Goal: Communication & Community: Answer question/provide support

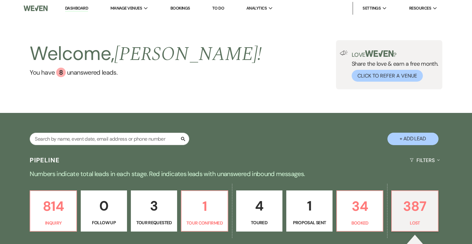
select select "8"
select select "6"
select select "8"
select select "10"
select select "8"
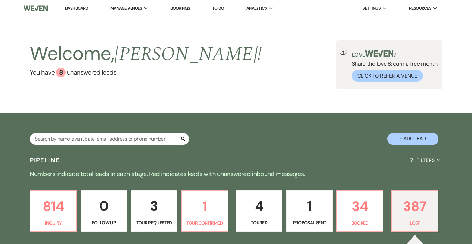
select select "6"
select select "8"
select select "6"
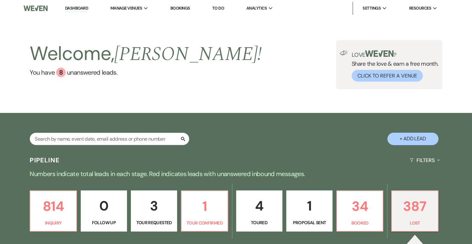
select select "8"
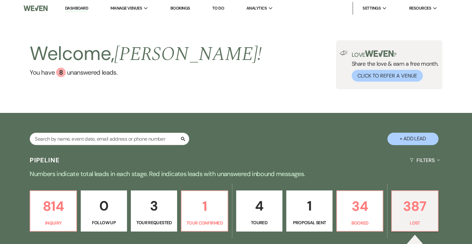
select select "8"
select select "6"
select select "8"
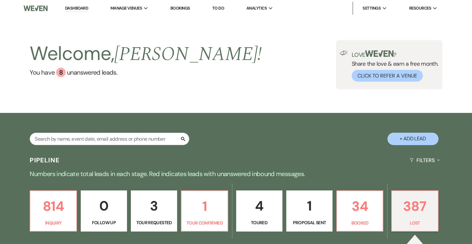
select select "8"
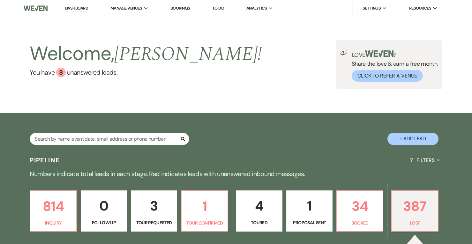
select select "8"
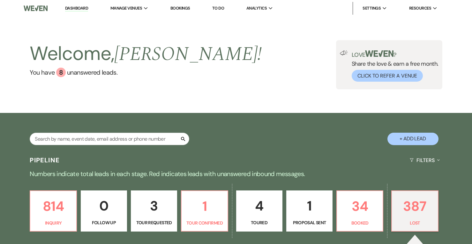
select select "8"
select select "6"
select select "8"
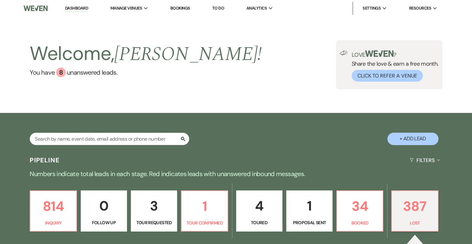
select select "8"
select select "6"
select select "8"
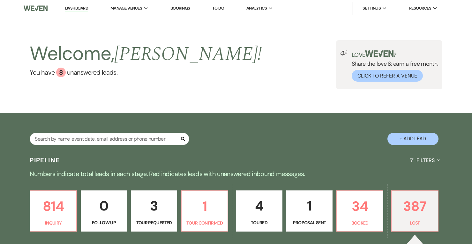
select select "7"
select select "8"
select select "7"
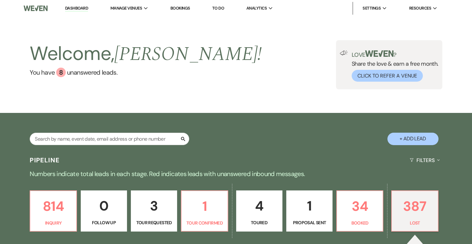
select select "8"
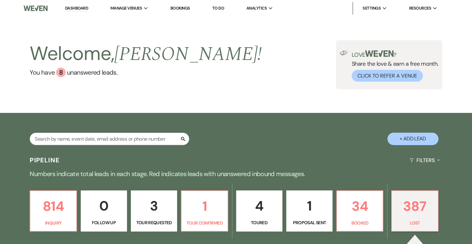
select select "8"
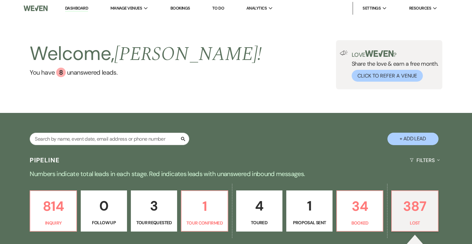
select select "8"
select select "1"
select select "8"
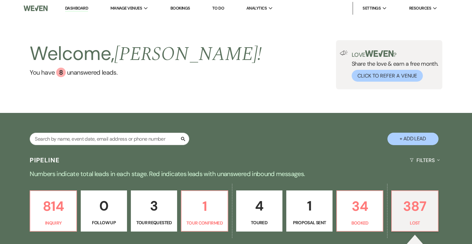
select select "8"
select select "1"
select select "8"
select select "1"
select select "8"
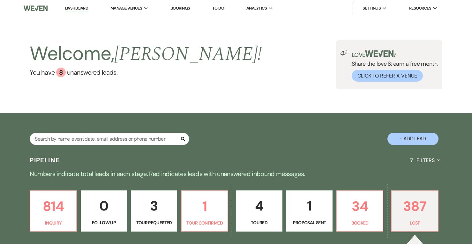
select select "6"
select select "8"
select select "6"
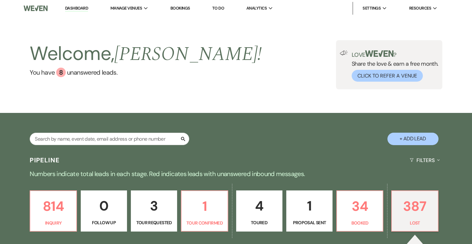
select select "8"
select select "1"
select select "8"
select select "6"
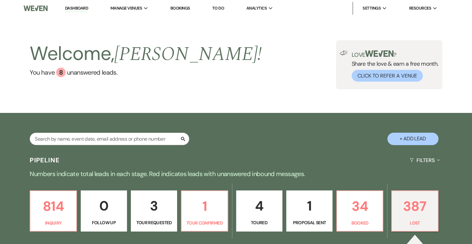
select select "8"
select select "6"
select select "8"
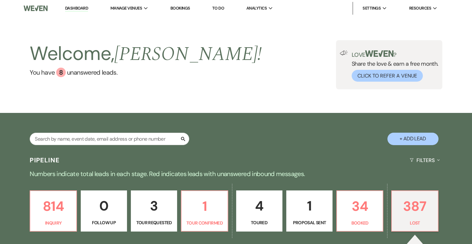
select select "8"
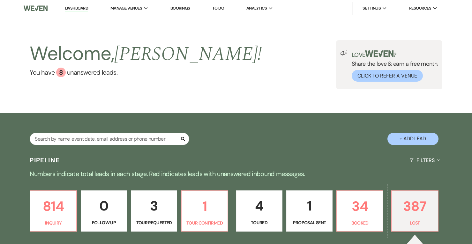
select select "8"
select select "6"
select select "8"
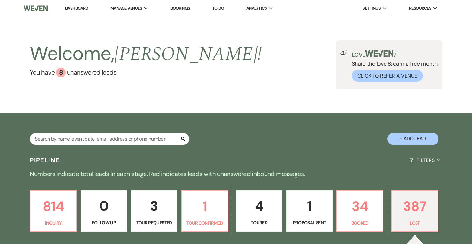
select select "8"
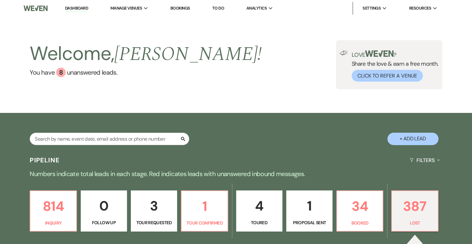
select select "8"
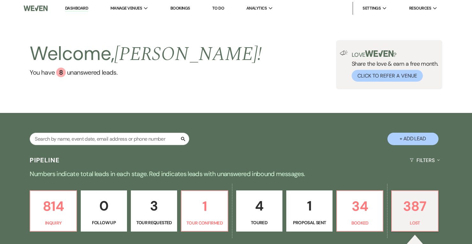
select select "8"
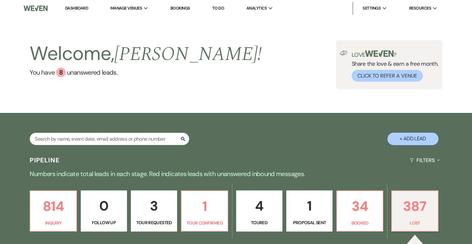
select select "8"
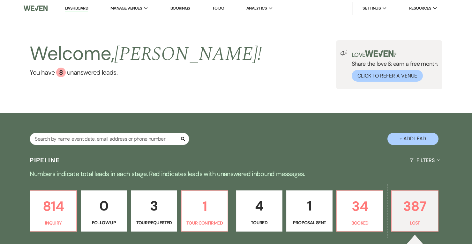
select select "8"
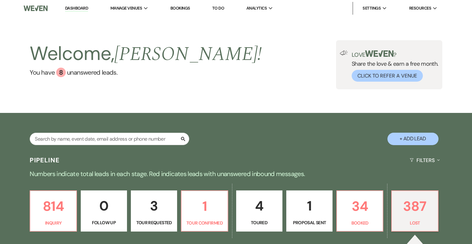
select select "8"
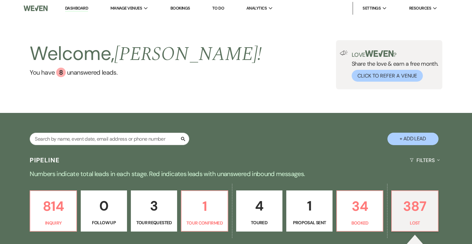
select select "8"
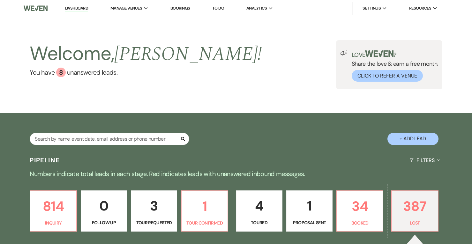
select select "8"
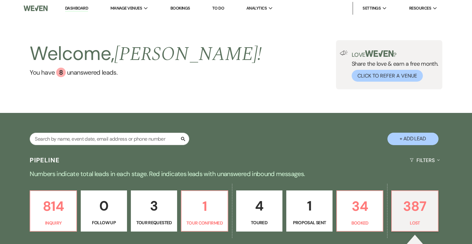
select select "8"
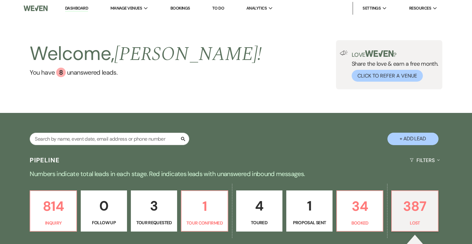
select select "8"
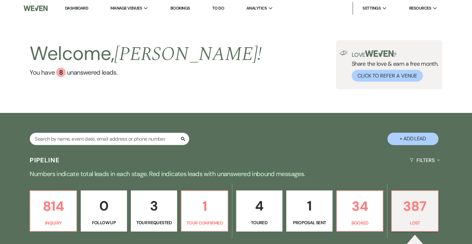
select select "8"
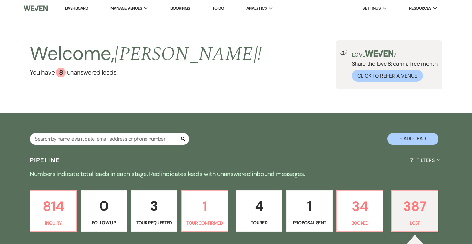
select select "8"
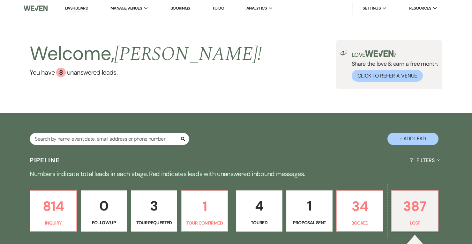
select select "8"
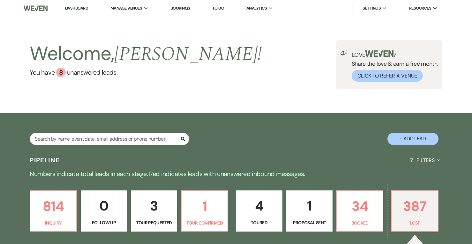
select select "8"
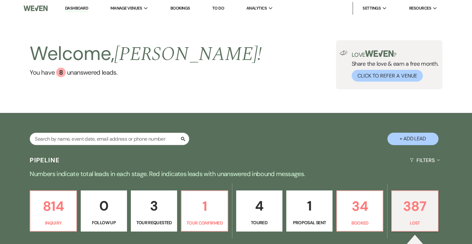
select select "8"
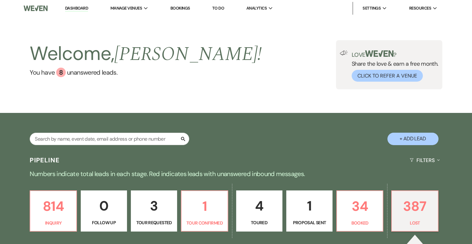
select select "8"
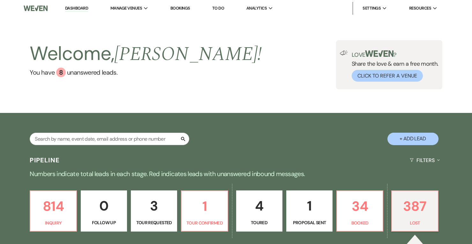
select select "8"
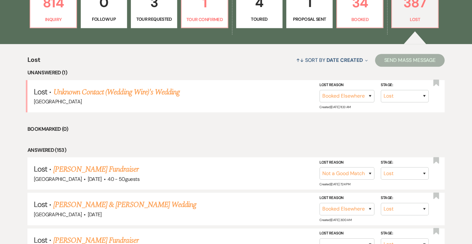
scroll to position [204, 0]
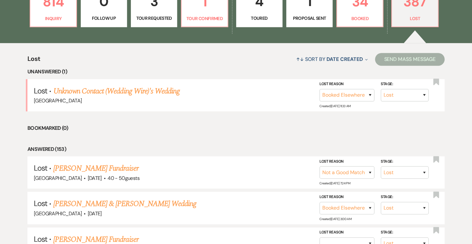
click at [155, 91] on link "Unknown Contact (Wedding Wire)'s Wedding" at bounding box center [116, 90] width 127 height 11
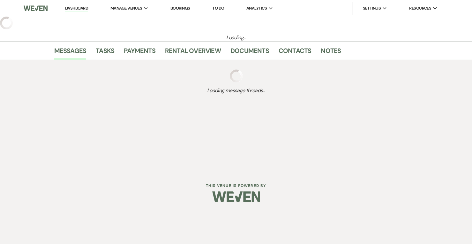
select select "8"
select select "6"
select select "3"
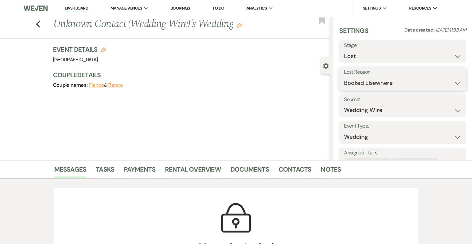
click at [369, 81] on select "Booked Elsewhere Budget Date Unavailable No Response Not a Good Match Capacity …" at bounding box center [402, 83] width 117 height 12
click at [291, 98] on div "Previous Unknown Contact (Wedding Wire)'s Wedding Edit Bookmark Gear Settings S…" at bounding box center [165, 88] width 330 height 143
click at [40, 24] on icon "Previous" at bounding box center [38, 24] width 5 height 8
select select "8"
select select "6"
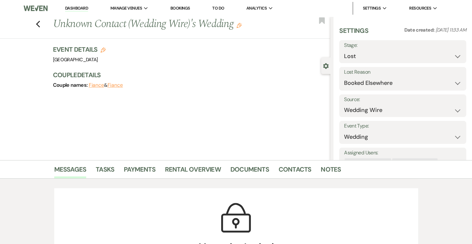
select select "8"
select select "10"
select select "8"
select select "6"
select select "8"
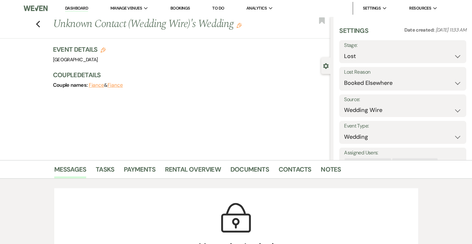
select select "8"
select select "6"
select select "8"
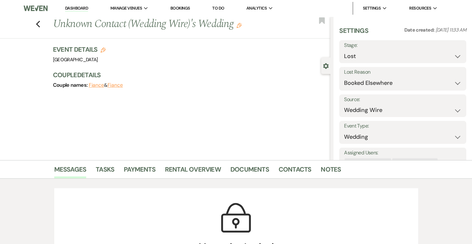
select select "8"
select select "6"
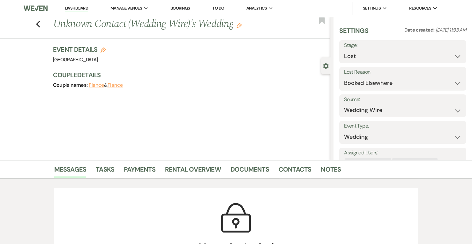
select select "8"
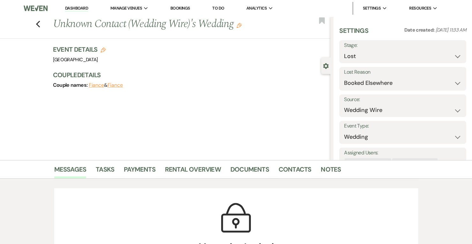
select select "8"
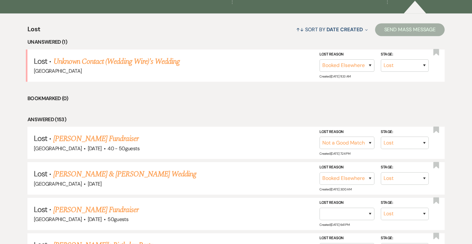
scroll to position [234, 0]
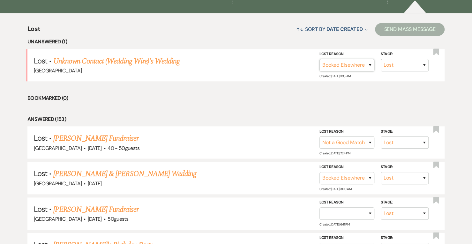
click at [357, 62] on select "Booked Elsewhere Budget Date Unavailable No Response Not a Good Match Capacity …" at bounding box center [346, 65] width 55 height 12
click at [319, 59] on select "Booked Elsewhere Budget Date Unavailable No Response Not a Good Match Capacity …" at bounding box center [346, 65] width 55 height 12
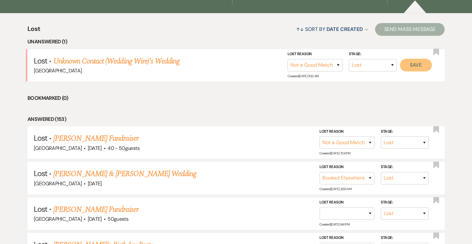
click at [418, 67] on button "Save" at bounding box center [415, 65] width 32 height 13
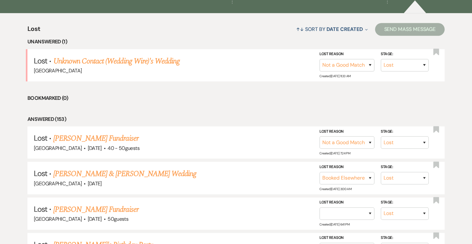
click at [167, 60] on link "Unknown Contact (Wedding Wire)'s Wedding" at bounding box center [116, 60] width 127 height 11
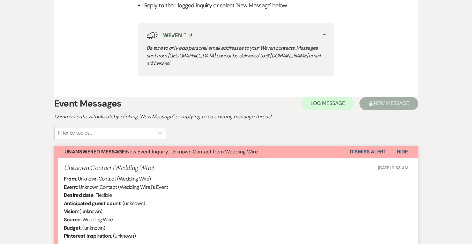
scroll to position [307, 0]
click at [375, 145] on button "Dismiss Alert" at bounding box center [367, 151] width 37 height 12
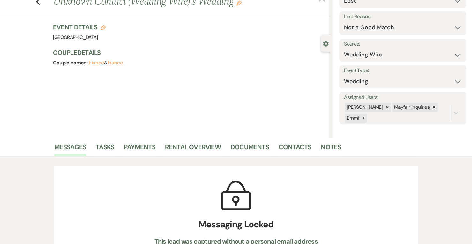
scroll to position [0, 0]
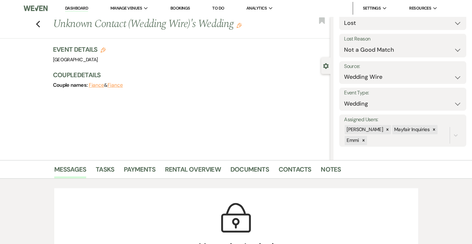
click at [73, 6] on link "Dashboard" at bounding box center [76, 8] width 23 height 6
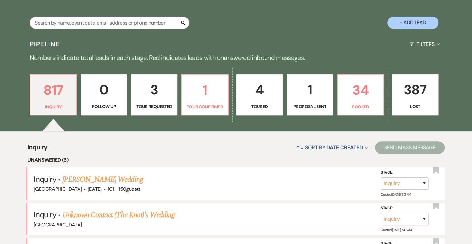
scroll to position [117, 0]
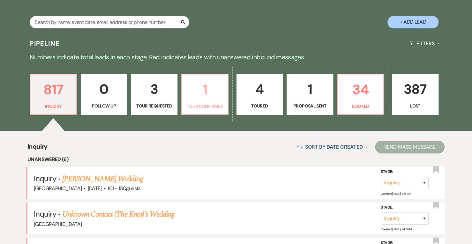
click at [209, 85] on p "1" at bounding box center [205, 89] width 38 height 21
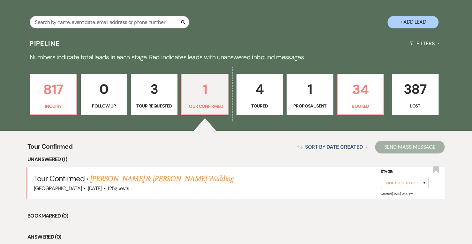
scroll to position [162, 0]
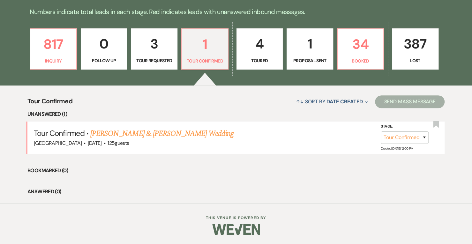
click at [216, 134] on link "[PERSON_NAME] & [PERSON_NAME] Wedding" at bounding box center [161, 133] width 143 height 11
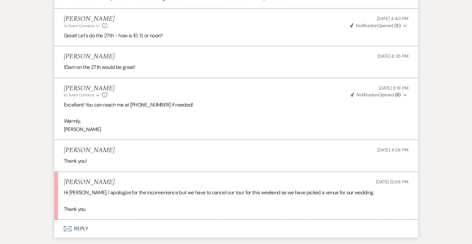
scroll to position [1155, 0]
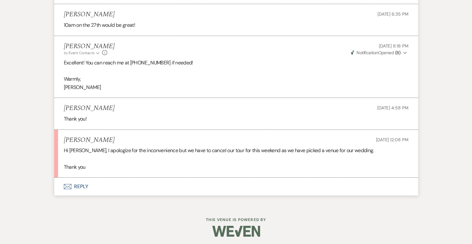
click at [84, 189] on button "Envelope Reply" at bounding box center [235, 187] width 363 height 18
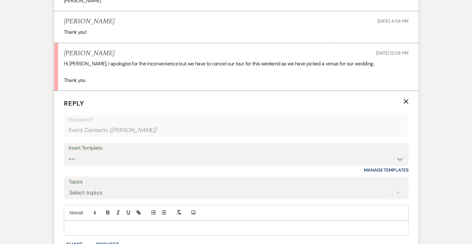
scroll to position [1241, 0]
click at [94, 224] on p at bounding box center [236, 227] width 334 height 7
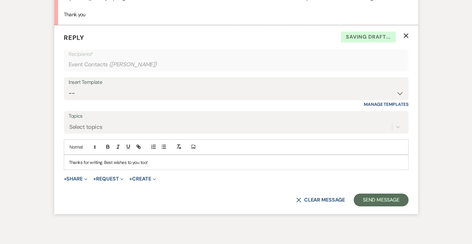
scroll to position [1307, 0]
click at [384, 201] on button "Send Message" at bounding box center [380, 200] width 55 height 13
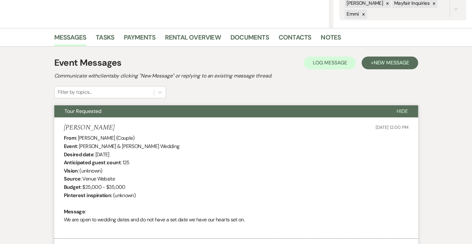
scroll to position [0, 0]
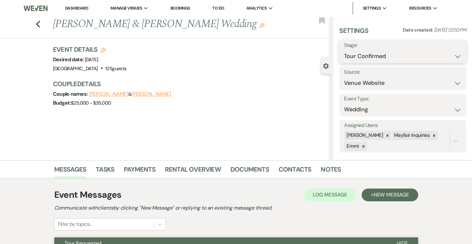
click at [389, 54] on select "Inquiry Follow Up Tour Requested Tour Confirmed Toured Proposal Sent Booked Lost" at bounding box center [402, 56] width 117 height 12
click at [344, 50] on select "Inquiry Follow Up Tour Requested Tour Confirmed Toured Proposal Sent Booked Lost" at bounding box center [402, 56] width 117 height 12
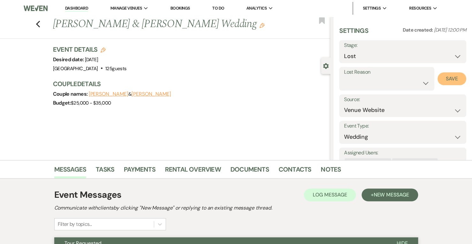
click at [450, 77] on button "Save" at bounding box center [451, 78] width 29 height 13
click at [40, 24] on icon "Previous" at bounding box center [38, 24] width 5 height 8
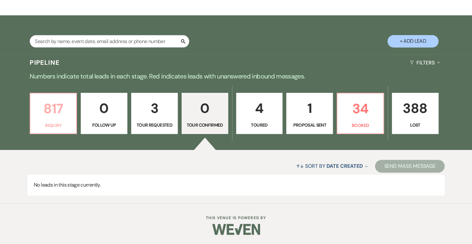
click at [67, 116] on p "817" at bounding box center [53, 108] width 38 height 21
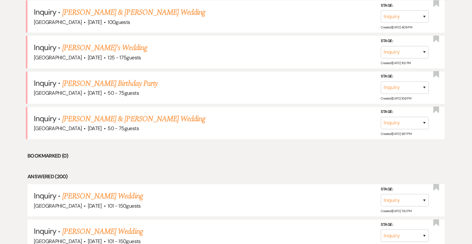
scroll to position [355, 0]
click at [172, 118] on link "[PERSON_NAME] & [PERSON_NAME] Wedding" at bounding box center [133, 118] width 143 height 11
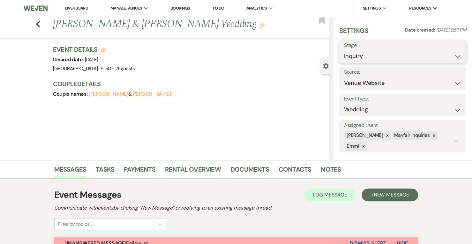
click at [380, 54] on select "Inquiry Follow Up Tour Requested Tour Confirmed Toured Proposal Sent Booked Lost" at bounding box center [402, 56] width 117 height 12
click at [344, 50] on select "Inquiry Follow Up Tour Requested Tour Confirmed Toured Proposal Sent Booked Lost" at bounding box center [402, 56] width 117 height 12
click at [444, 50] on button "Save" at bounding box center [453, 51] width 26 height 13
click at [78, 9] on link "Dashboard" at bounding box center [76, 8] width 23 height 6
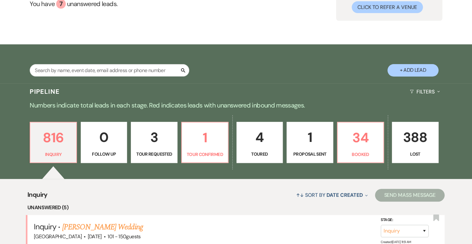
scroll to position [69, 0]
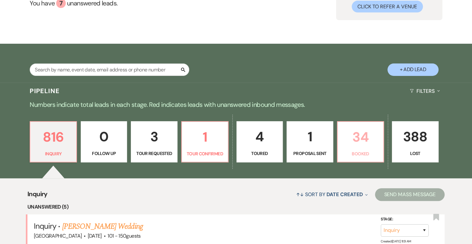
click at [373, 151] on p "Booked" at bounding box center [360, 153] width 38 height 7
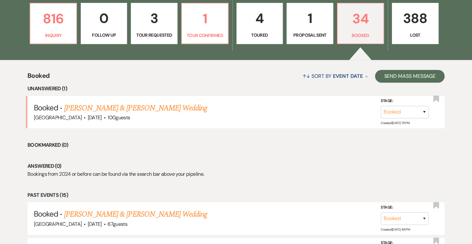
scroll to position [189, 0]
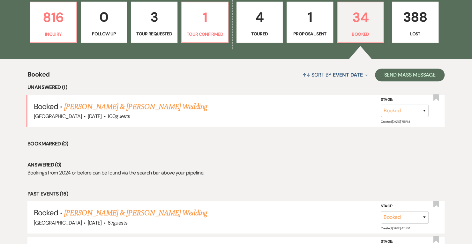
click at [143, 105] on link "[PERSON_NAME] & [PERSON_NAME] Wedding" at bounding box center [135, 106] width 143 height 11
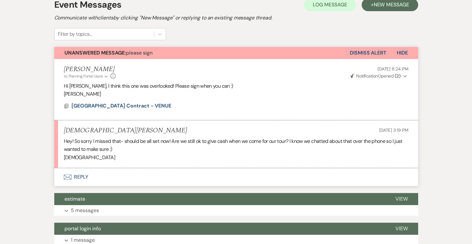
scroll to position [144, 0]
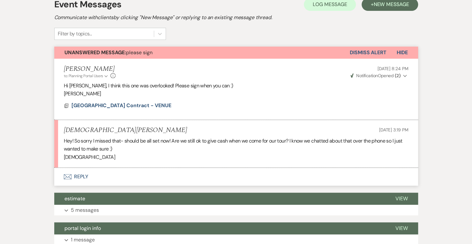
click at [91, 178] on button "Envelope Reply" at bounding box center [235, 177] width 363 height 18
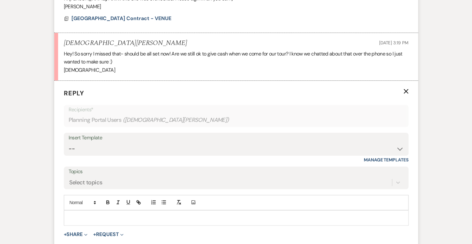
scroll to position [228, 0]
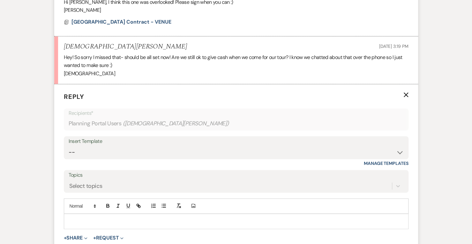
click at [101, 218] on p at bounding box center [236, 221] width 334 height 7
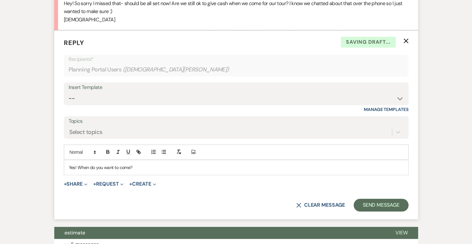
click at [376, 197] on form "Reply X Saving draft... Recipients* Planning Portal Users ( [PERSON_NAME] ) Ins…" at bounding box center [235, 124] width 363 height 189
click at [376, 199] on button "Send Message" at bounding box center [380, 205] width 55 height 13
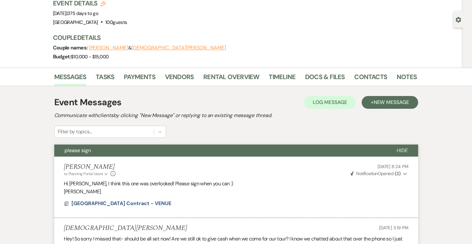
scroll to position [0, 0]
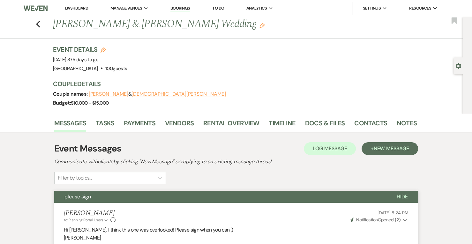
click at [67, 5] on li "Dashboard" at bounding box center [76, 8] width 29 height 13
click at [69, 7] on link "Dashboard" at bounding box center [76, 7] width 23 height 5
